Goal: Task Accomplishment & Management: Manage account settings

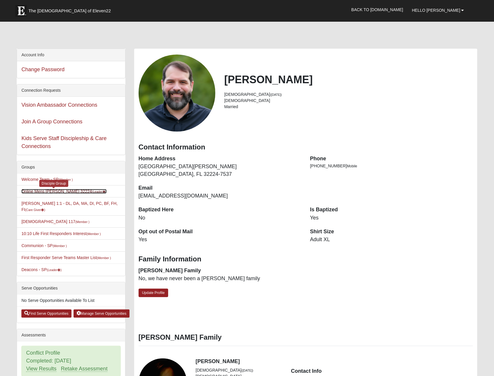
click at [49, 191] on link "Online Mens [PERSON_NAME] 32224 (Leader )" at bounding box center [63, 191] width 85 height 5
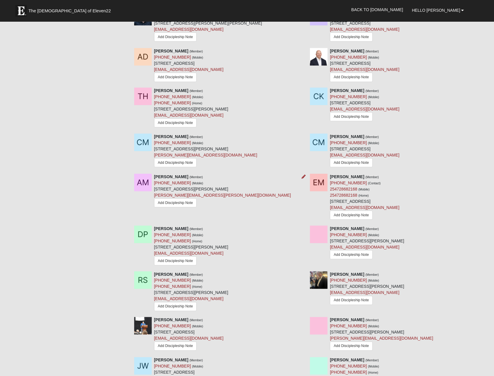
scroll to position [147, 0]
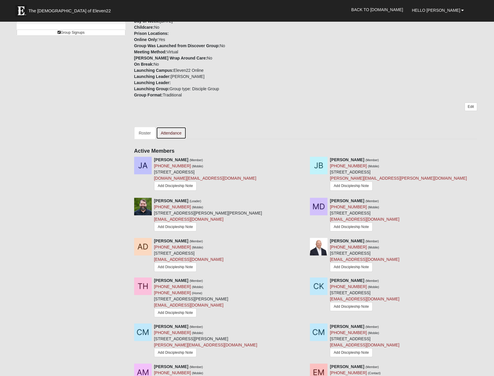
click at [178, 133] on link "Attendance" at bounding box center [171, 133] width 30 height 12
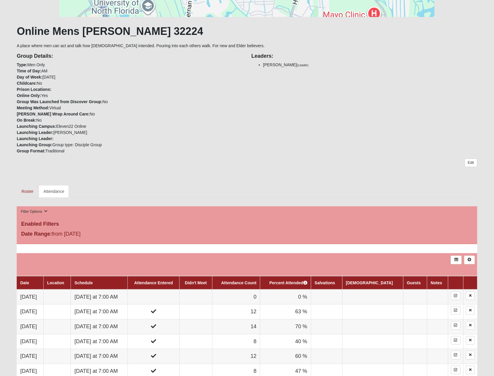
scroll to position [205, 0]
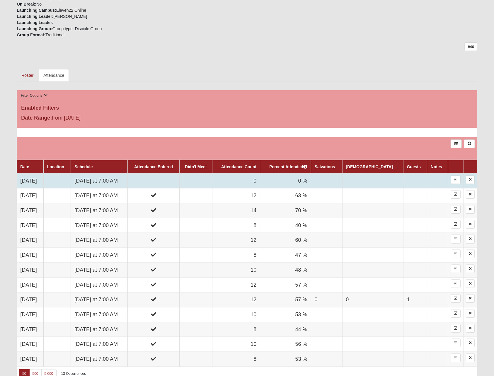
click at [100, 182] on td "Friday at 7:00 AM" at bounding box center [99, 181] width 57 height 15
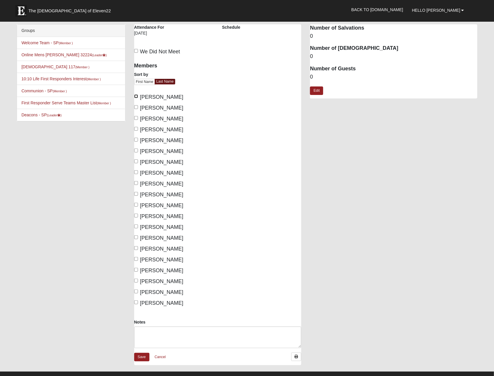
click at [135, 95] on input "Ayala, Jorge" at bounding box center [136, 96] width 4 height 4
checkbox input "true"
click at [135, 106] on input "Baum, Josh" at bounding box center [136, 107] width 4 height 4
checkbox input "true"
click at [136, 119] on input "Davis, Micah" at bounding box center [136, 118] width 4 height 4
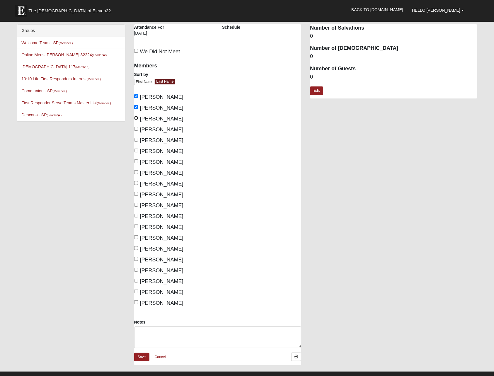
checkbox input "true"
click at [136, 138] on input "Douglass, Aaron" at bounding box center [136, 140] width 4 height 4
checkbox input "false"
click at [135, 150] on input "Fuller, Tim" at bounding box center [136, 151] width 4 height 4
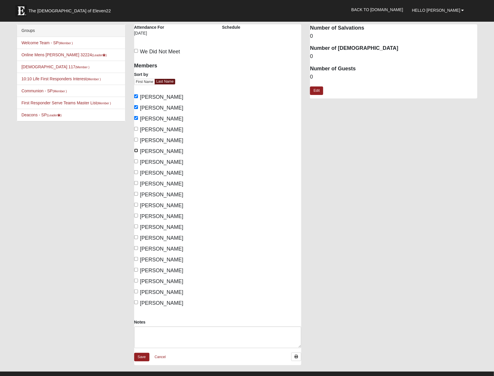
checkbox input "true"
click at [135, 184] on input "McKee, Cody" at bounding box center [136, 183] width 4 height 4
checkbox input "true"
click at [135, 204] on input "Miller, Aaron" at bounding box center [136, 205] width 4 height 4
checkbox input "true"
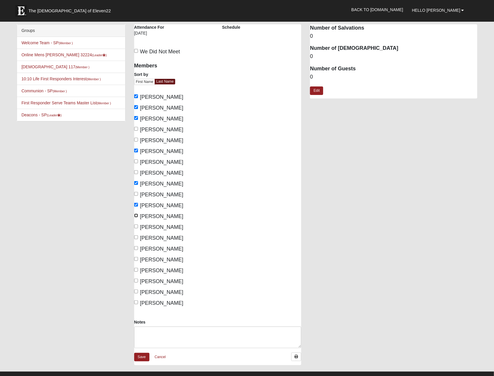
click at [136, 217] on input "Mugambi, Elias" at bounding box center [136, 216] width 4 height 4
checkbox input "true"
drag, startPoint x: 136, startPoint y: 226, endPoint x: 136, endPoint y: 234, distance: 8.2
click at [136, 226] on input "Peacock, David" at bounding box center [136, 227] width 4 height 4
checkbox input "true"
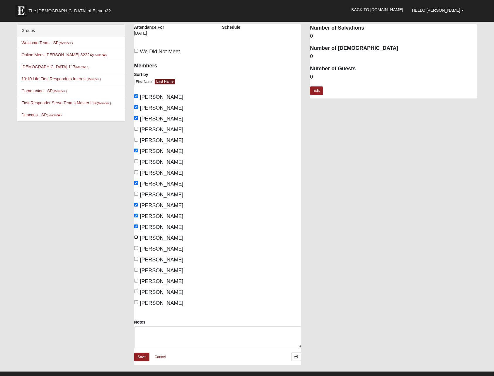
click at [136, 238] on input "Ross, Greg" at bounding box center [136, 237] width 4 height 4
checkbox input "true"
click at [136, 248] on input "Senn, Rodney" at bounding box center [136, 248] width 4 height 4
checkbox input "true"
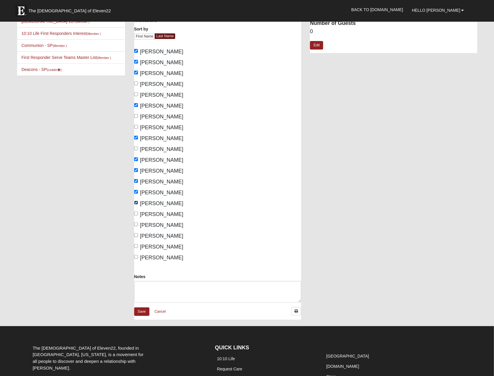
scroll to position [59, 0]
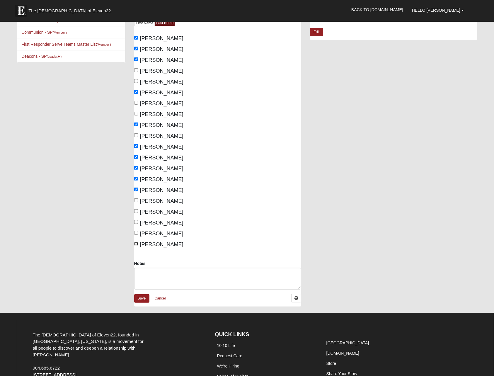
click at [136, 244] on input "Ziegler, Todd" at bounding box center [136, 244] width 4 height 4
checkbox input "true"
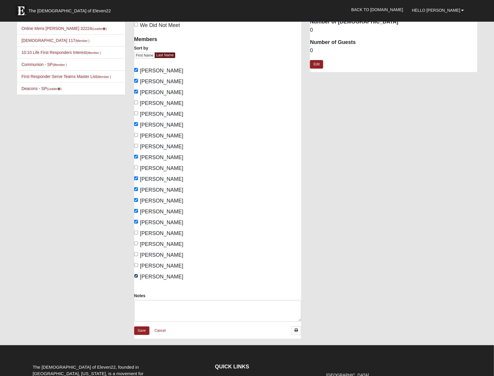
scroll to position [0, 0]
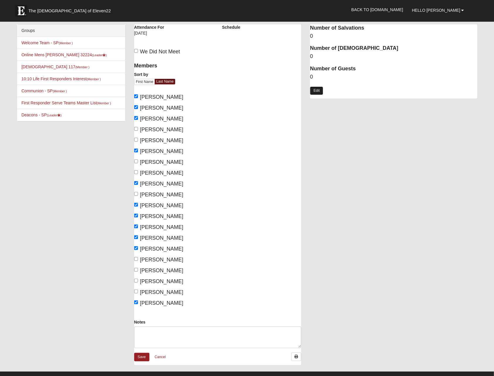
click at [318, 92] on link "Edit" at bounding box center [316, 91] width 13 height 9
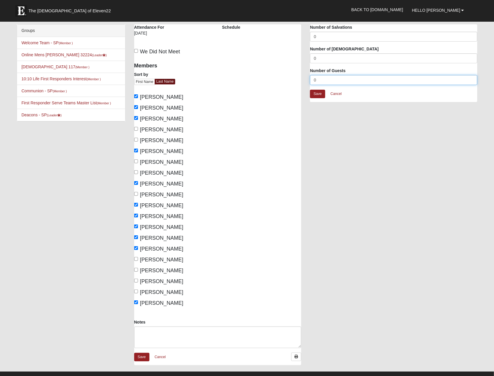
drag, startPoint x: 321, startPoint y: 78, endPoint x: 312, endPoint y: 78, distance: 9.4
click at [312, 78] on input "0" at bounding box center [393, 80] width 167 height 10
type input "1"
click at [314, 97] on link "Save" at bounding box center [317, 94] width 15 height 9
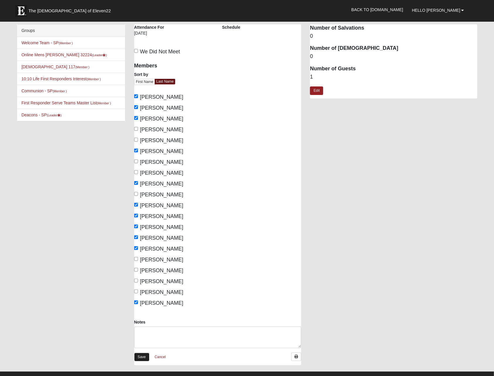
click at [145, 357] on link "Save" at bounding box center [141, 357] width 15 height 9
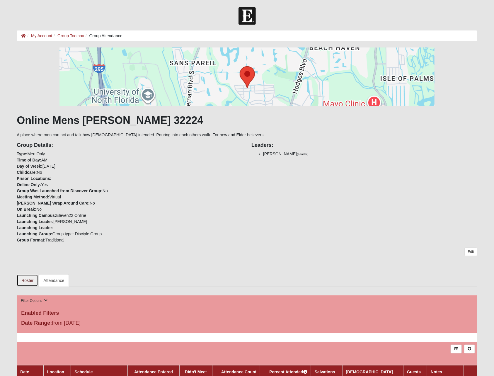
click at [19, 284] on link "Roster" at bounding box center [27, 280] width 21 height 12
